Goal: Information Seeking & Learning: Compare options

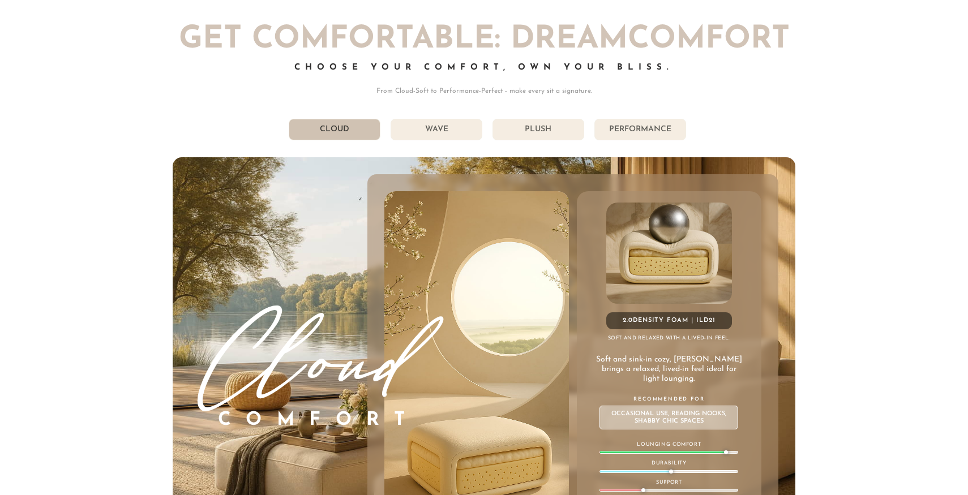
scroll to position [6345, 0]
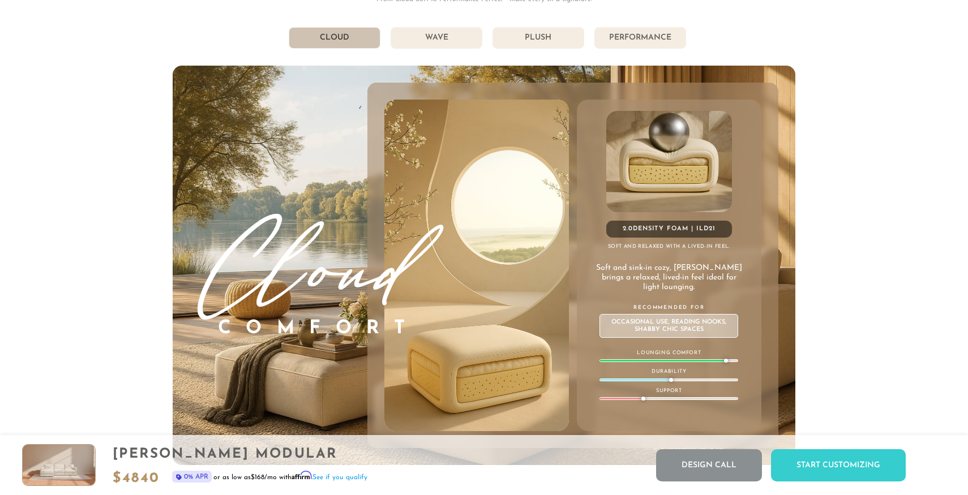
click at [429, 38] on li "Wave" at bounding box center [437, 38] width 92 height 22
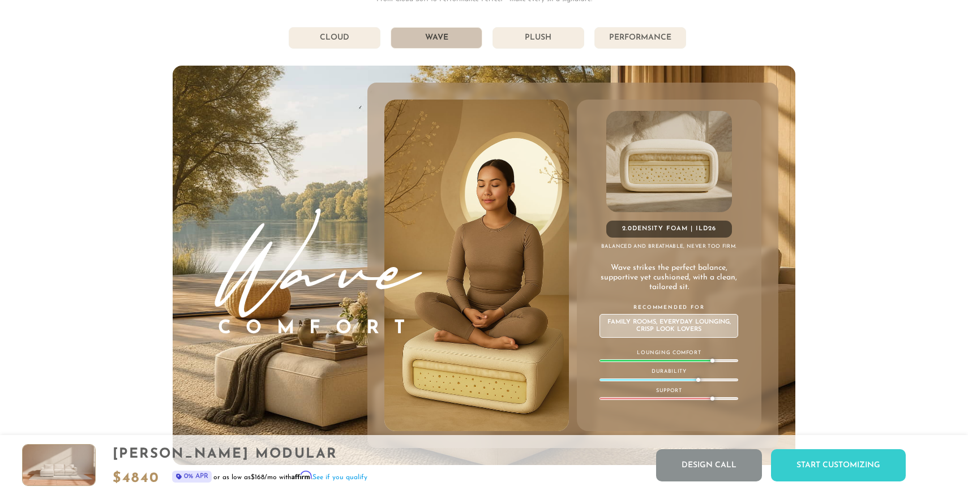
click at [524, 33] on li "Plush" at bounding box center [539, 38] width 92 height 22
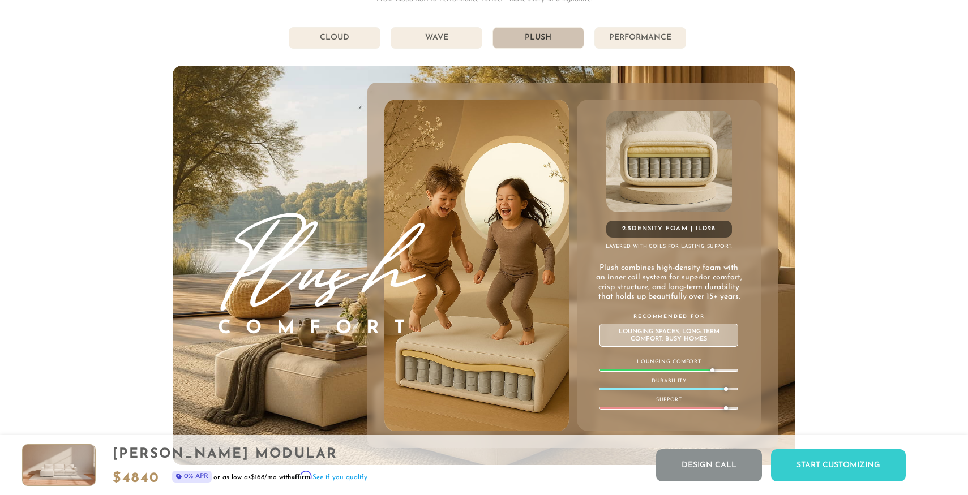
click at [658, 35] on li "Performance" at bounding box center [640, 38] width 92 height 22
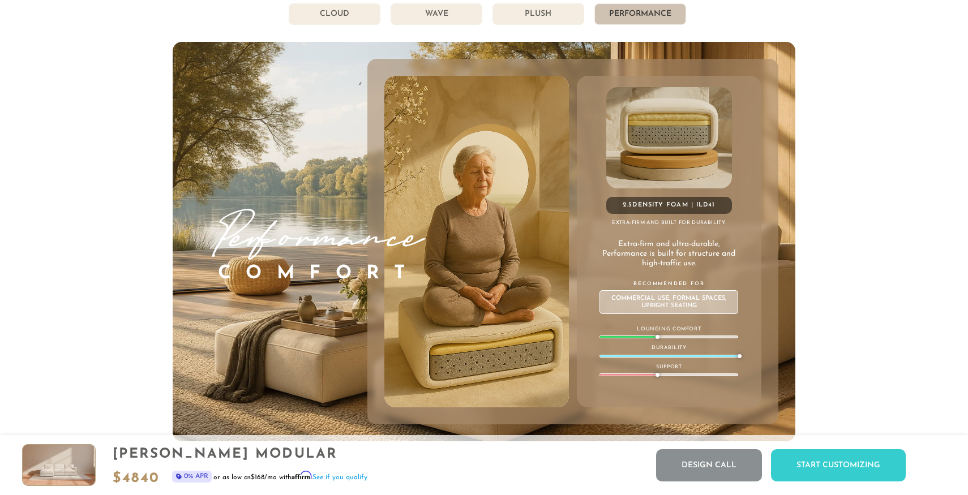
scroll to position [6370, 0]
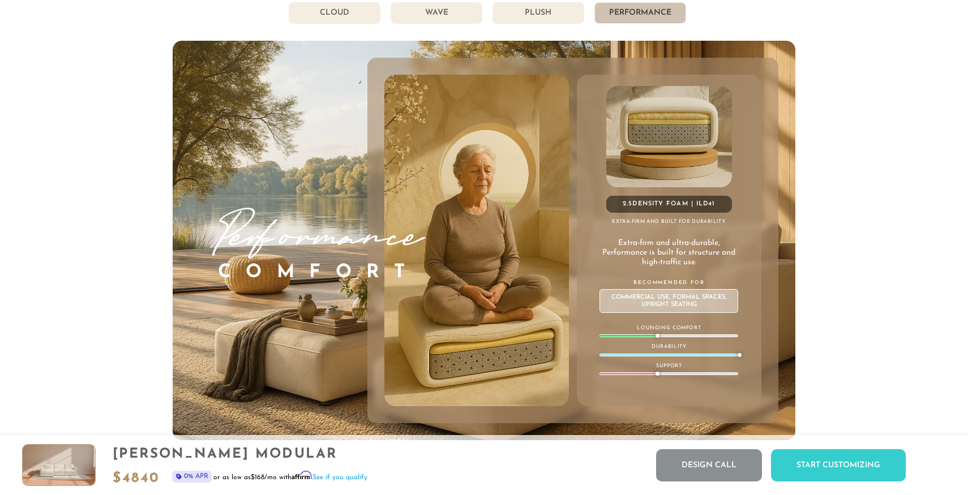
click at [559, 16] on li "Plush" at bounding box center [539, 13] width 92 height 22
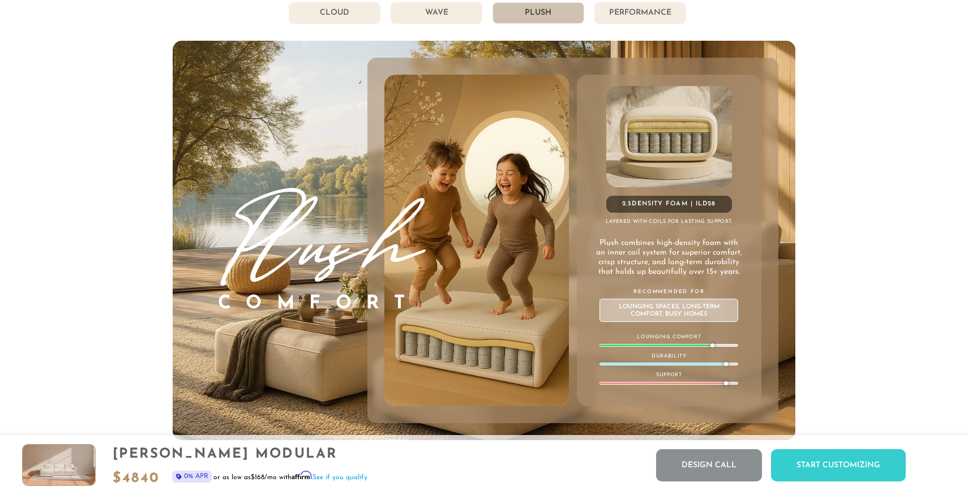
click at [461, 17] on li "Wave" at bounding box center [437, 13] width 92 height 22
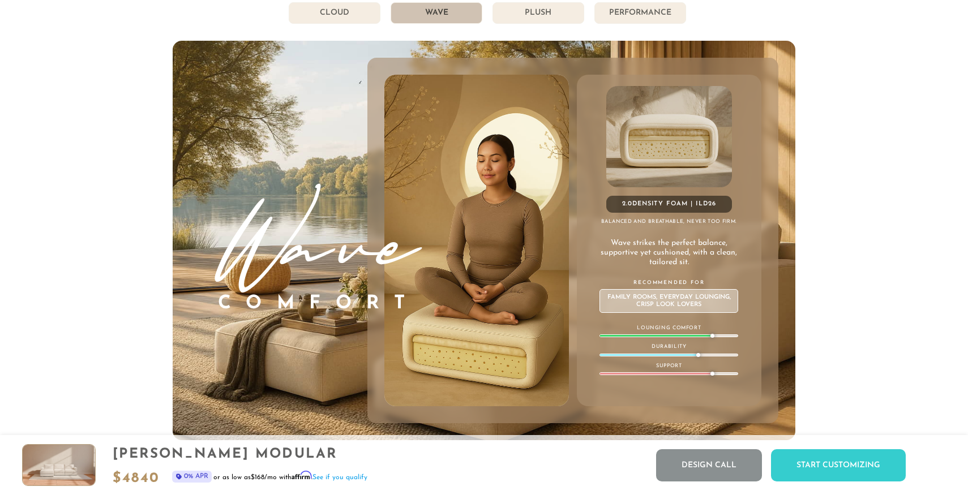
click at [339, 21] on li "Cloud" at bounding box center [335, 13] width 92 height 22
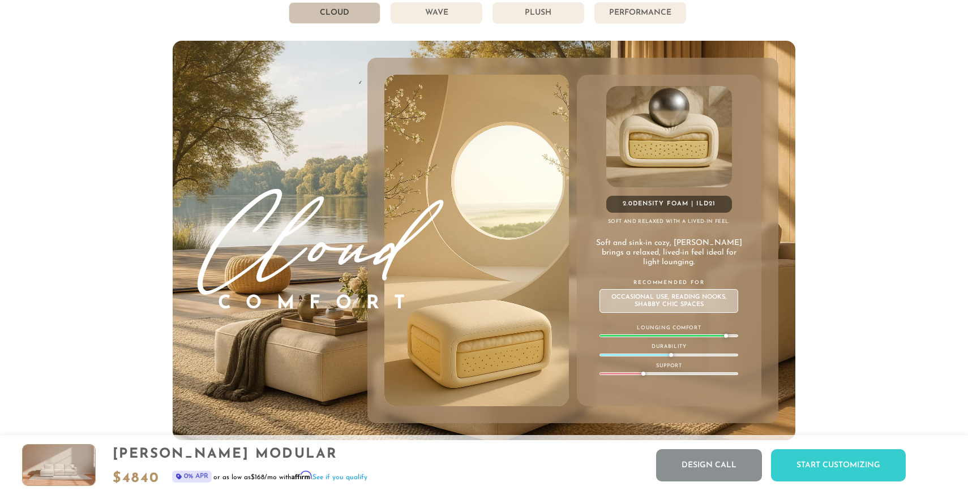
click at [576, 16] on li "Plush" at bounding box center [539, 13] width 92 height 22
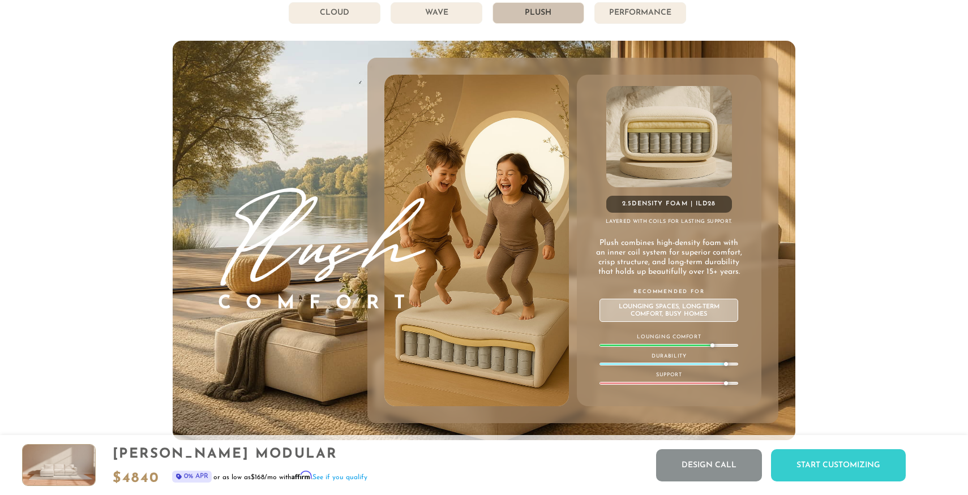
click at [355, 11] on li "Cloud" at bounding box center [335, 13] width 92 height 22
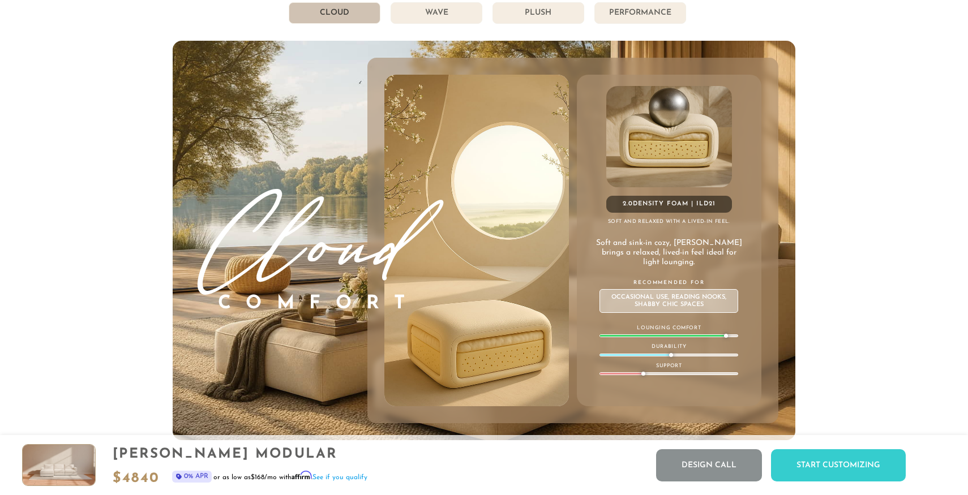
click at [429, 19] on li "Wave" at bounding box center [437, 13] width 92 height 22
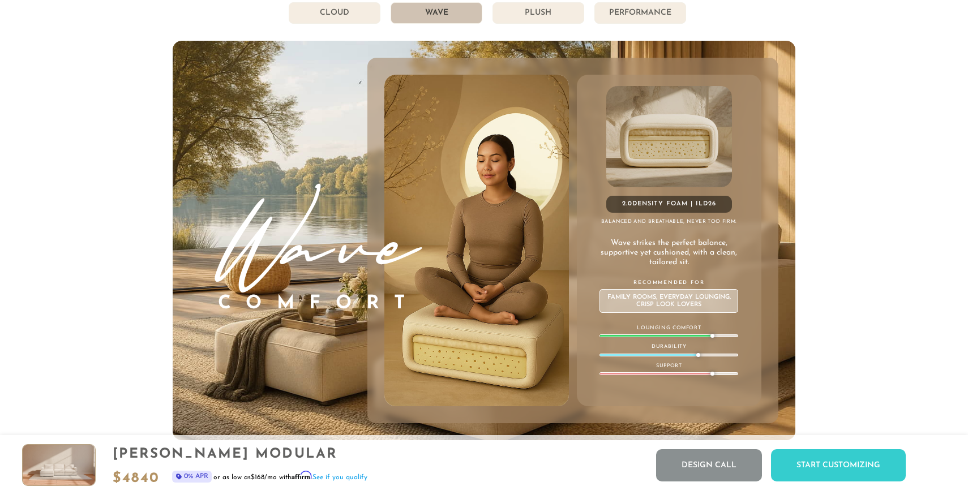
click at [528, 11] on li "Plush" at bounding box center [539, 13] width 92 height 22
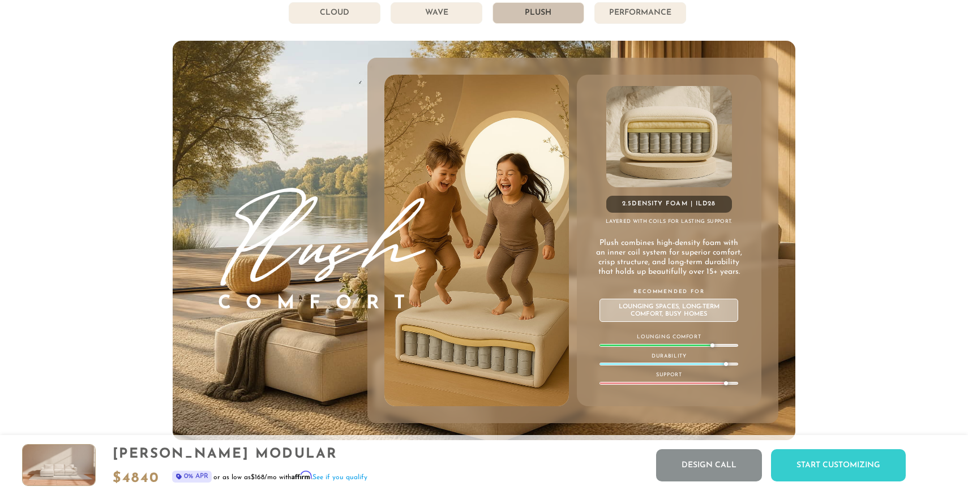
click at [625, 10] on li "Performance" at bounding box center [640, 13] width 92 height 22
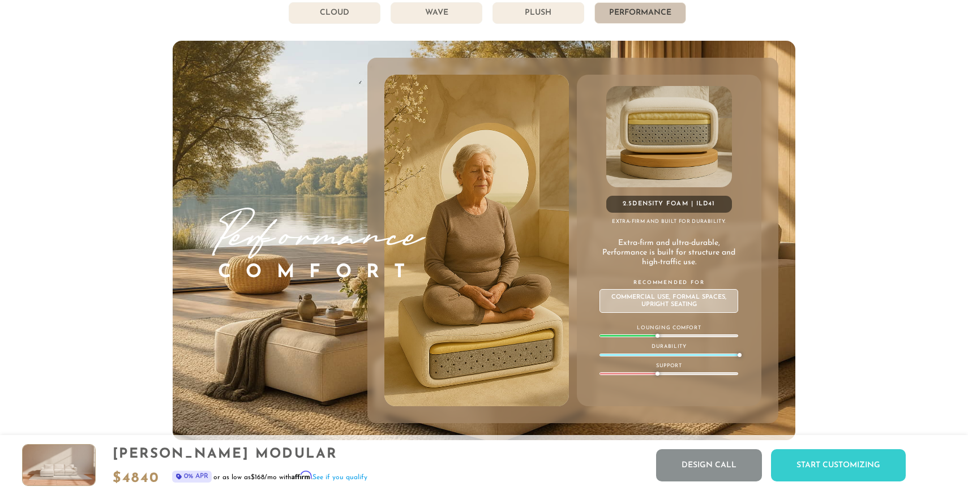
click at [535, 16] on li "Plush" at bounding box center [539, 13] width 92 height 22
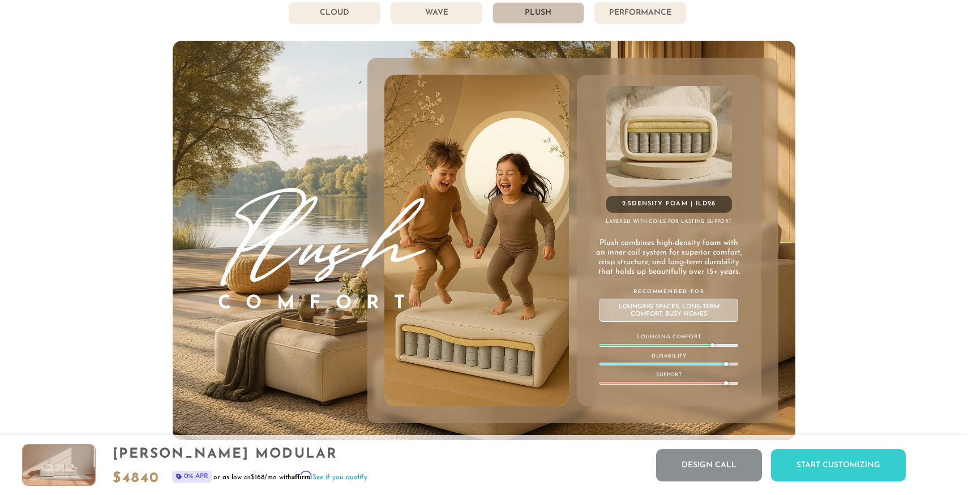
click at [419, 20] on li "Wave" at bounding box center [437, 13] width 92 height 22
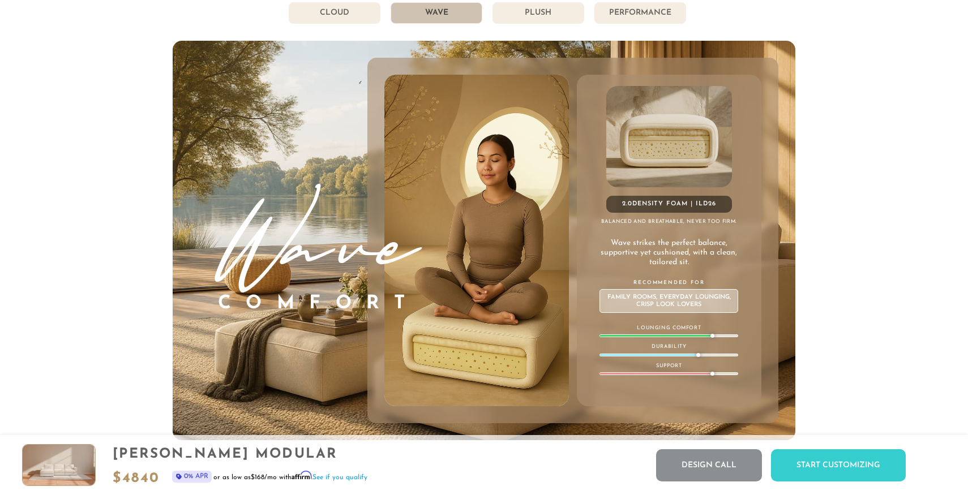
click at [344, 19] on li "Cloud" at bounding box center [335, 13] width 92 height 22
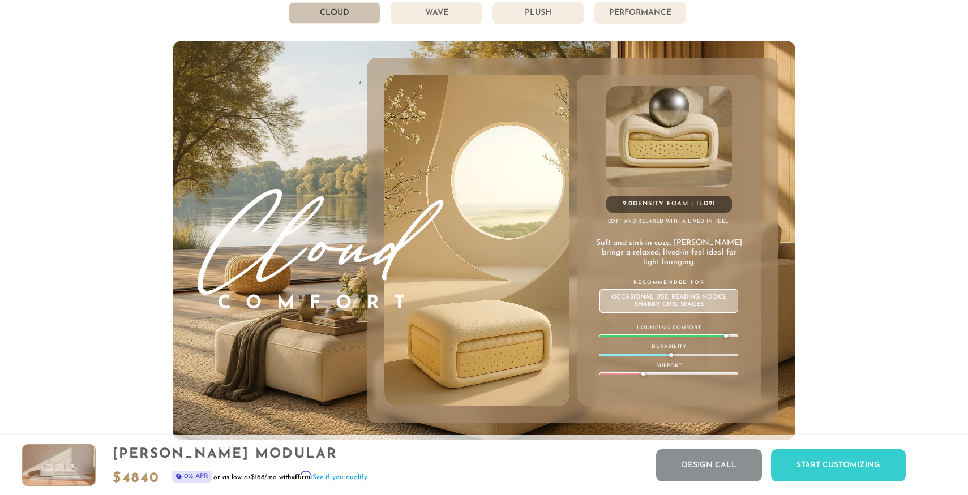
click at [433, 14] on li "Wave" at bounding box center [437, 13] width 92 height 22
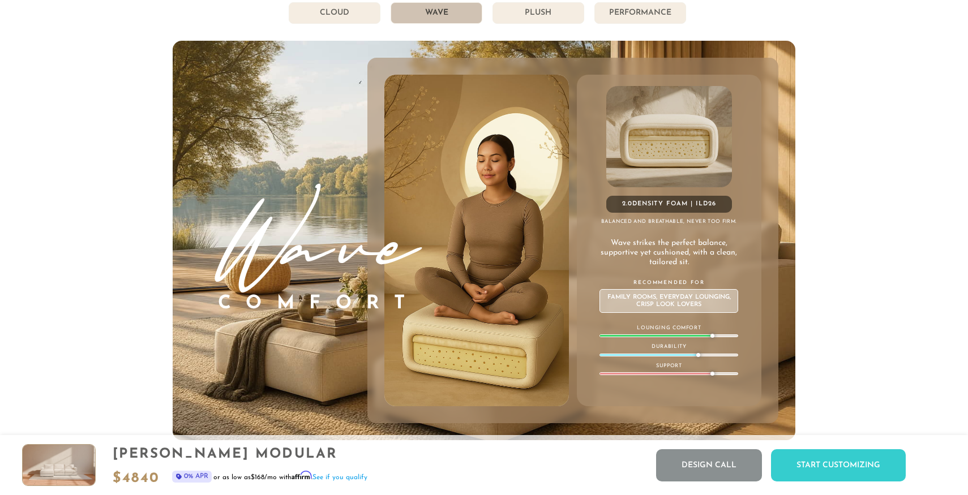
click at [563, 11] on li "Plush" at bounding box center [539, 13] width 92 height 22
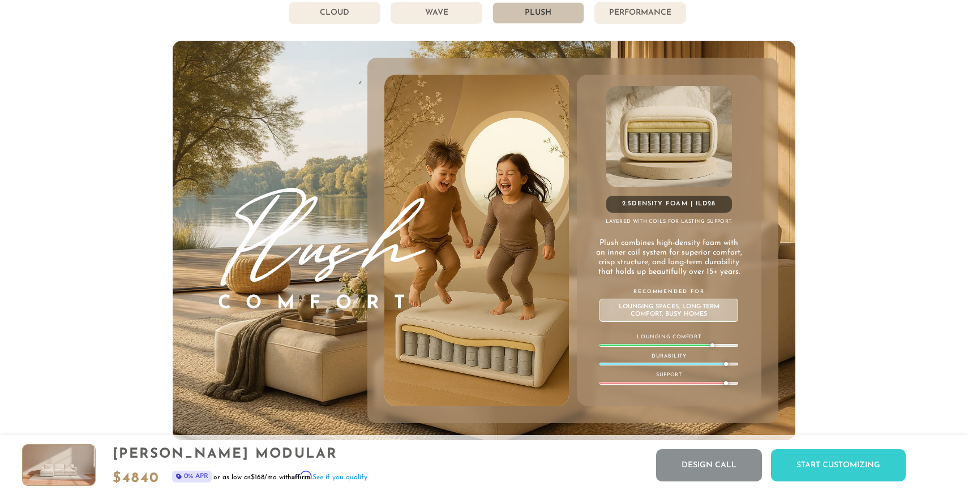
click at [619, 23] on li "Performance" at bounding box center [640, 13] width 92 height 22
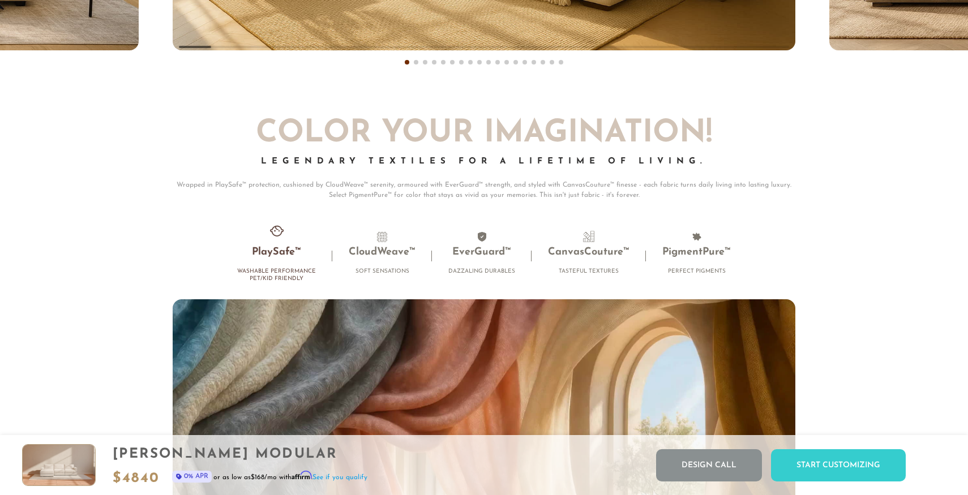
scroll to position [7382, 0]
